Goal: Find specific page/section: Find specific page/section

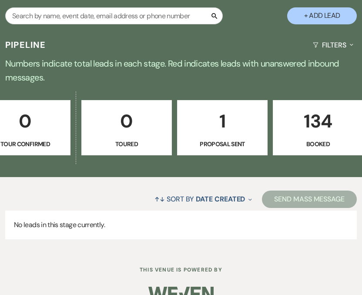
scroll to position [0, 314]
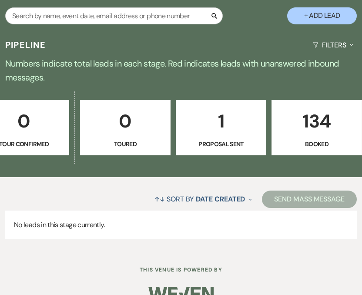
click at [303, 134] on p "134" at bounding box center [317, 121] width 79 height 29
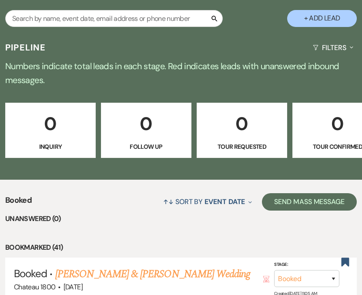
scroll to position [806, 0]
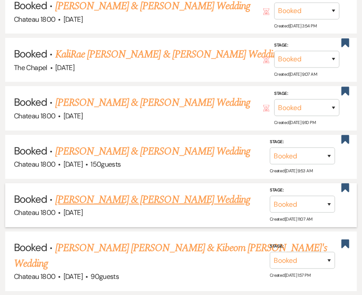
click at [125, 192] on link "[PERSON_NAME] & [PERSON_NAME] Wedding" at bounding box center [152, 200] width 195 height 16
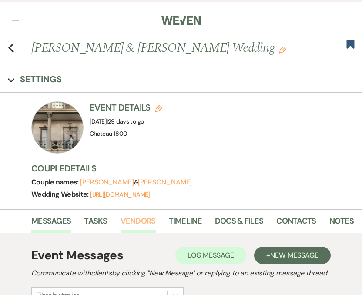
click at [139, 218] on link "Vendors" at bounding box center [138, 224] width 35 height 18
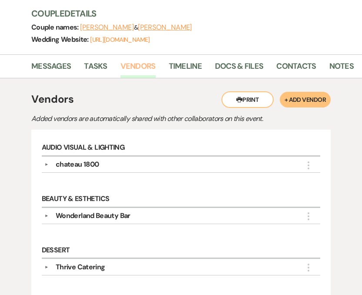
scroll to position [165, 0]
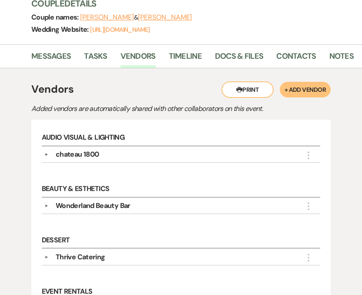
click at [102, 204] on div "Wonderland Beauty Bar" at bounding box center [93, 206] width 75 height 10
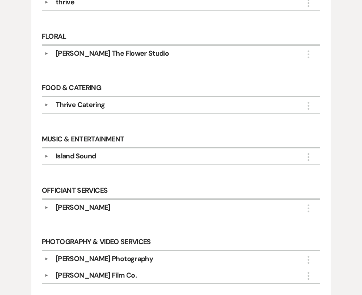
scroll to position [667, 0]
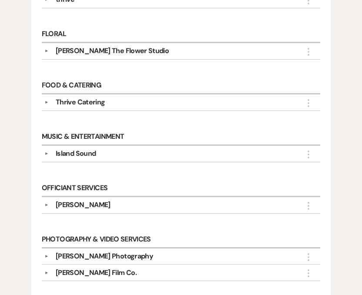
click at [89, 97] on div "Thrive Catering" at bounding box center [80, 102] width 49 height 10
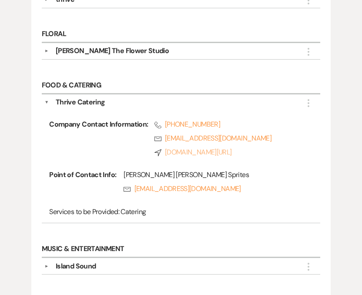
click at [288, 147] on link "Compass [DOMAIN_NAME][URL]" at bounding box center [229, 152] width 148 height 10
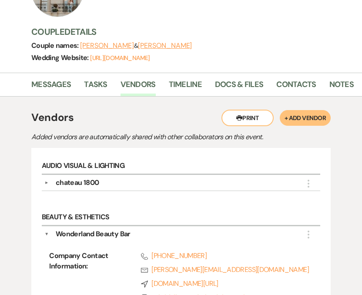
scroll to position [137, 0]
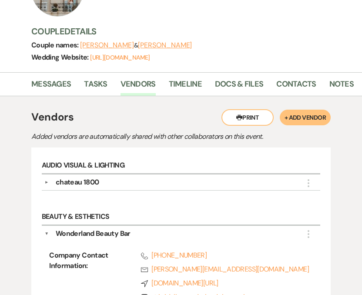
drag, startPoint x: 249, startPoint y: 135, endPoint x: 357, endPoint y: 91, distance: 116.7
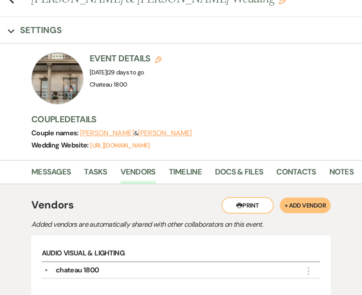
scroll to position [0, 0]
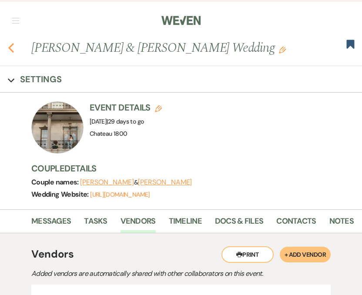
click at [11, 48] on icon "Previous" at bounding box center [11, 48] width 7 height 10
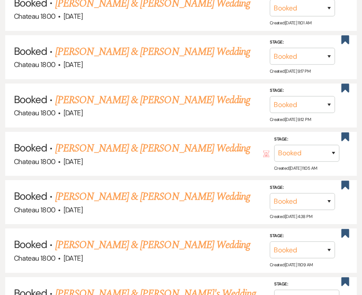
scroll to position [1310, 0]
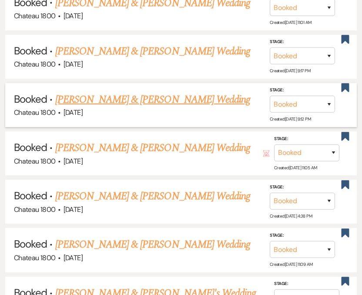
click at [105, 92] on link "[PERSON_NAME] & [PERSON_NAME] Wedding" at bounding box center [152, 100] width 195 height 16
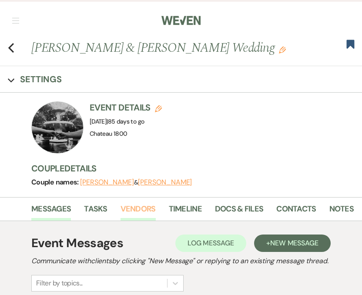
click at [146, 211] on link "Vendors" at bounding box center [138, 212] width 35 height 18
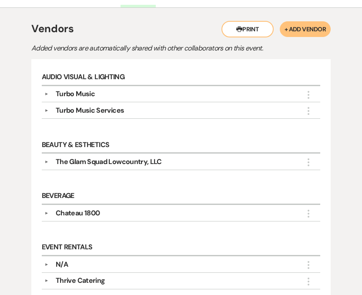
scroll to position [219, 0]
